Goal: Transaction & Acquisition: Purchase product/service

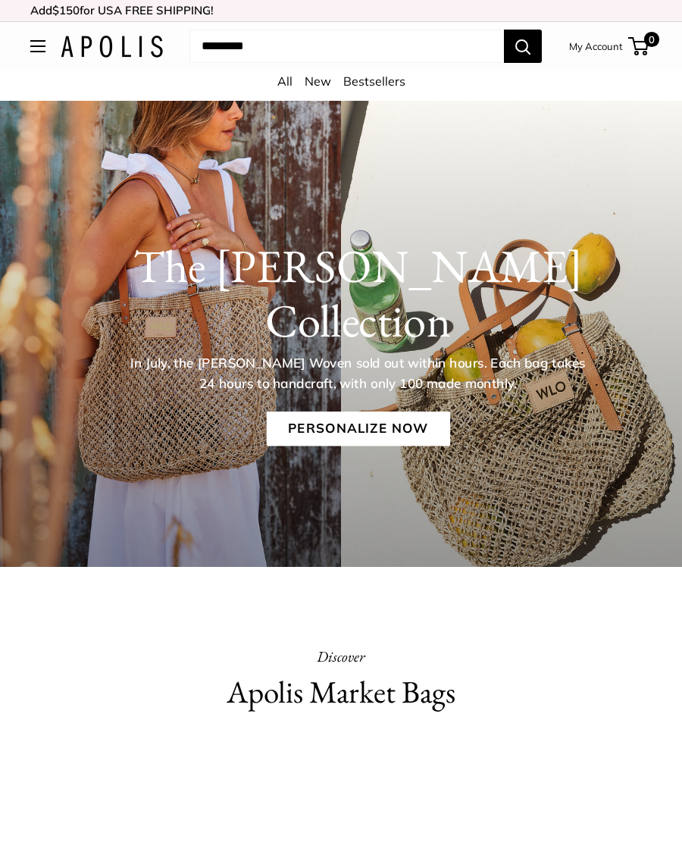
click at [230, 51] on input "Search..." at bounding box center [346, 46] width 314 height 33
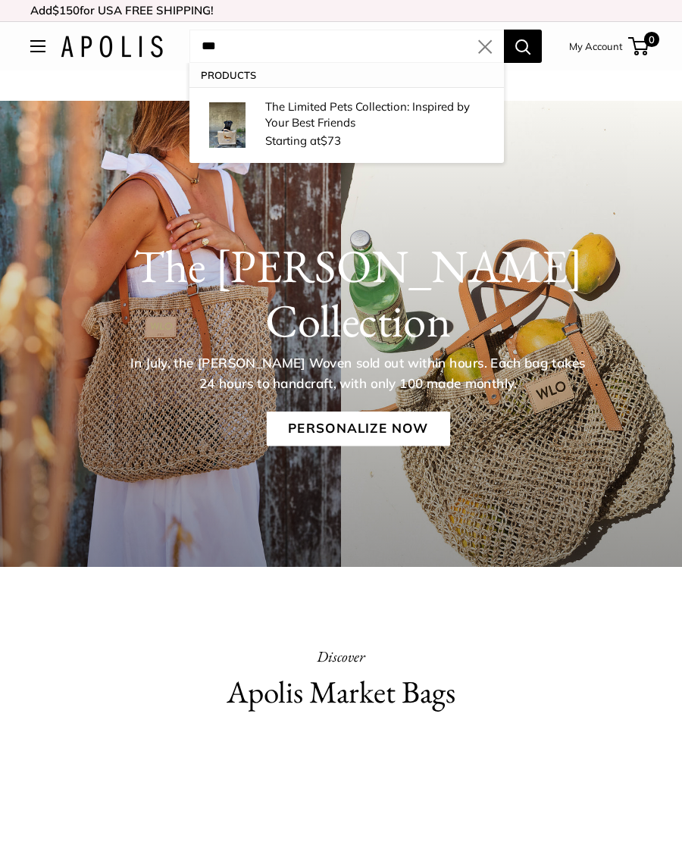
type input "***"
click at [389, 127] on p "The Limited Pets Collection: Inspired by Your Best Friends" at bounding box center [377, 114] width 224 height 32
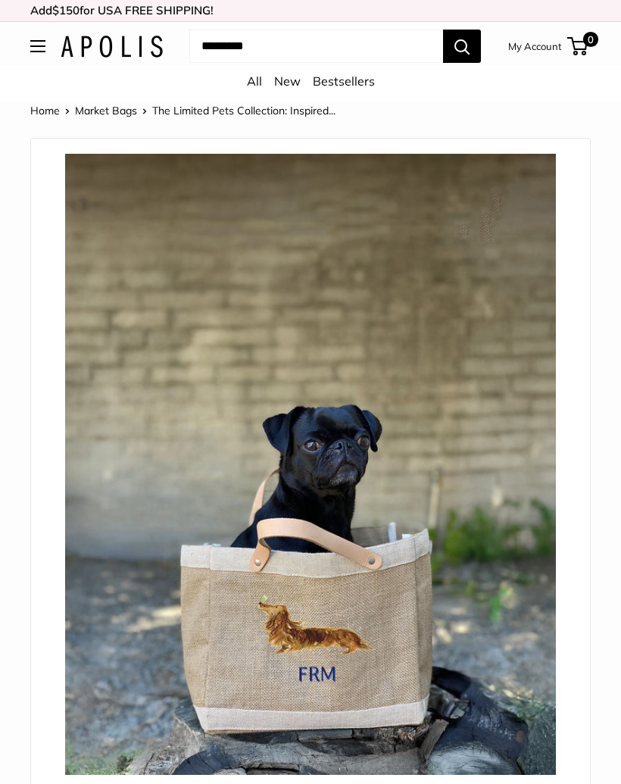
click at [307, 113] on span "The Limited Pets Collection: Inspired..." at bounding box center [243, 111] width 183 height 14
click at [299, 79] on link "New" at bounding box center [287, 80] width 27 height 15
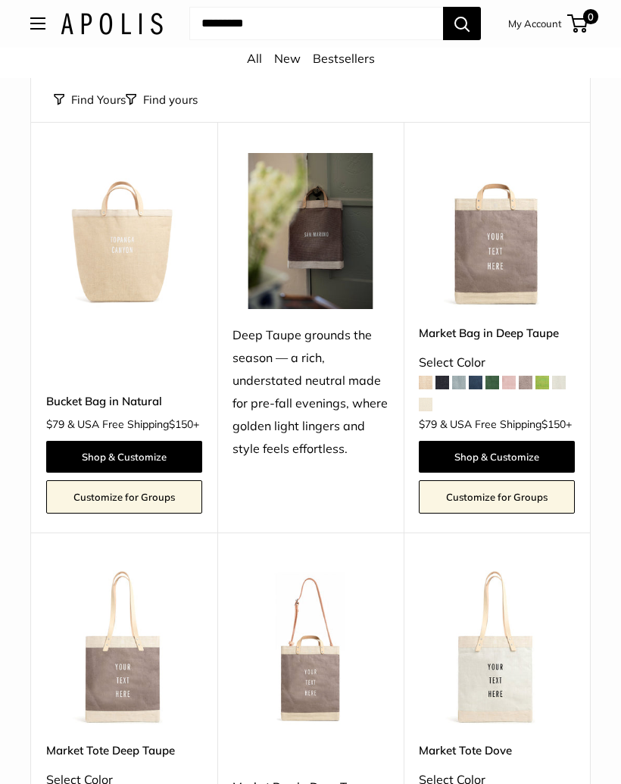
scroll to position [1754, 0]
